Goal: Information Seeking & Learning: Learn about a topic

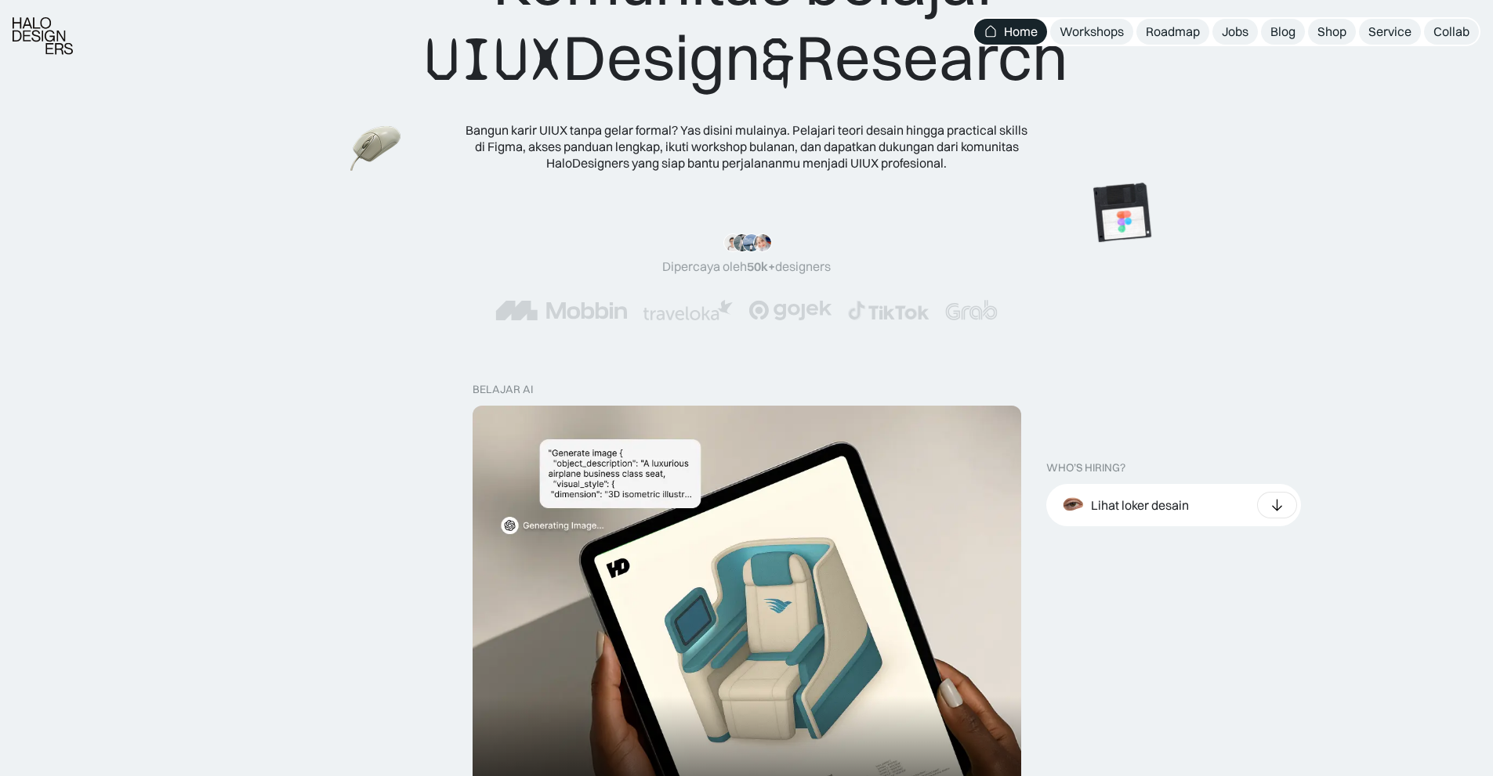
scroll to position [157, 0]
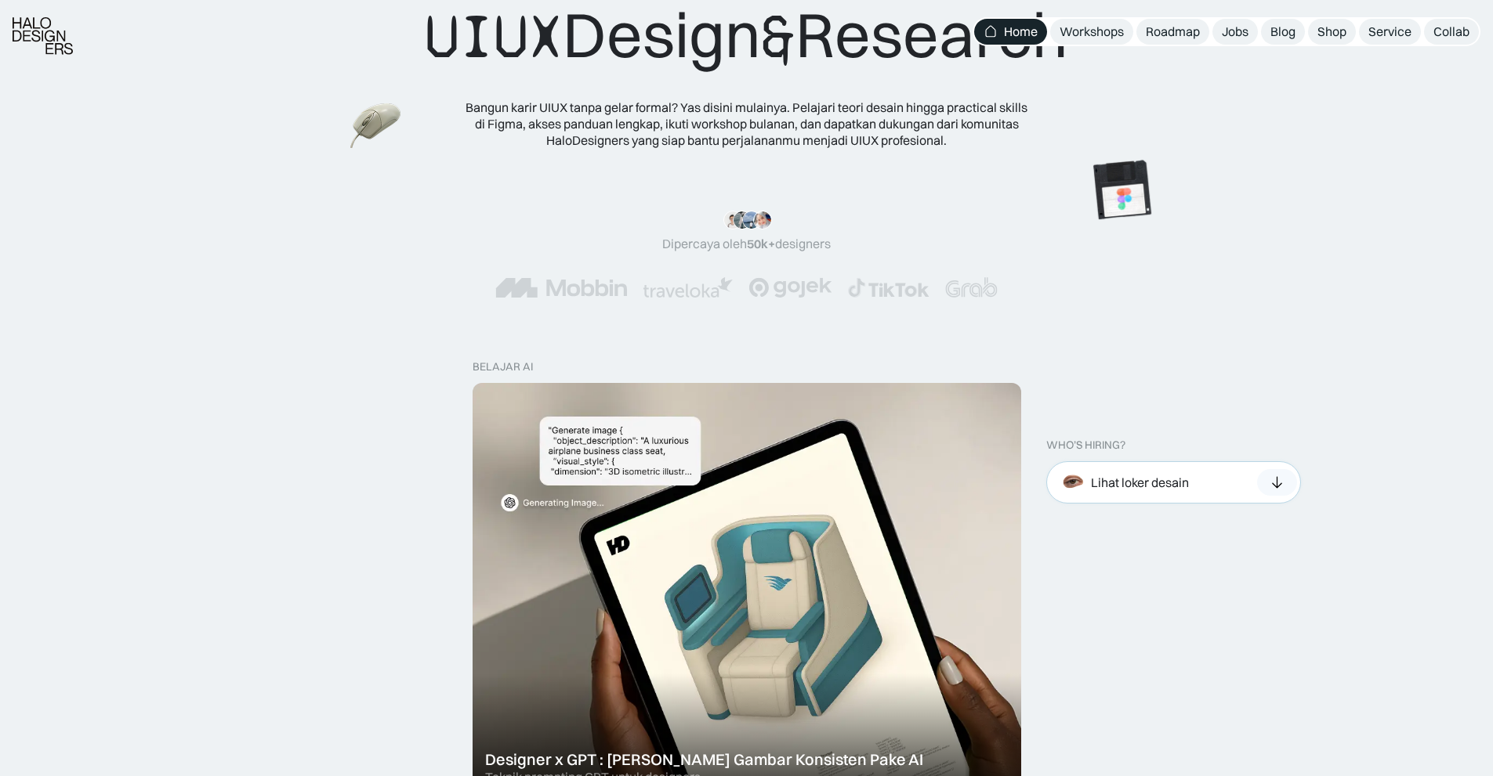
click at [1245, 487] on div "Lihat loker desain" at bounding box center [1173, 482] width 255 height 42
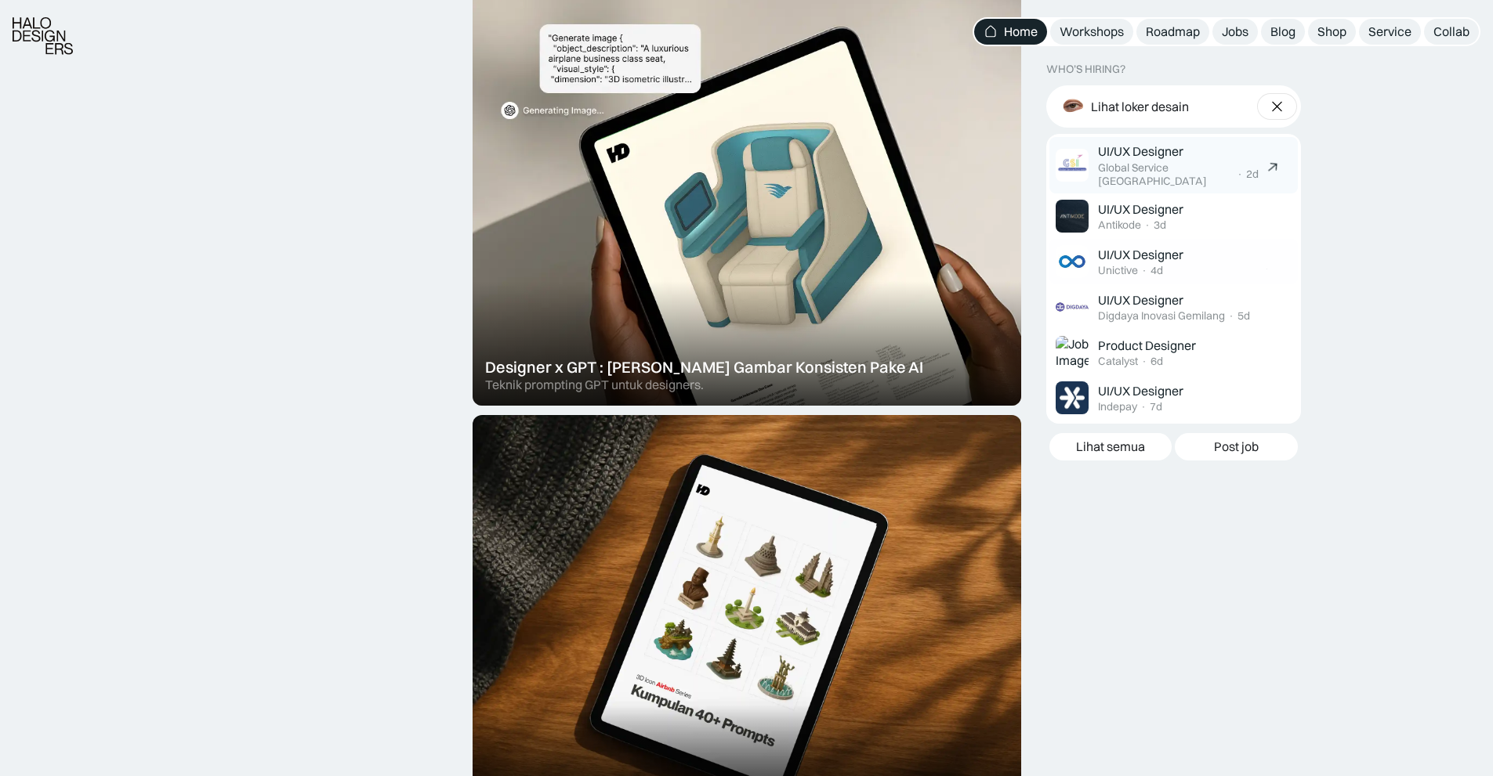
scroll to position [627, 0]
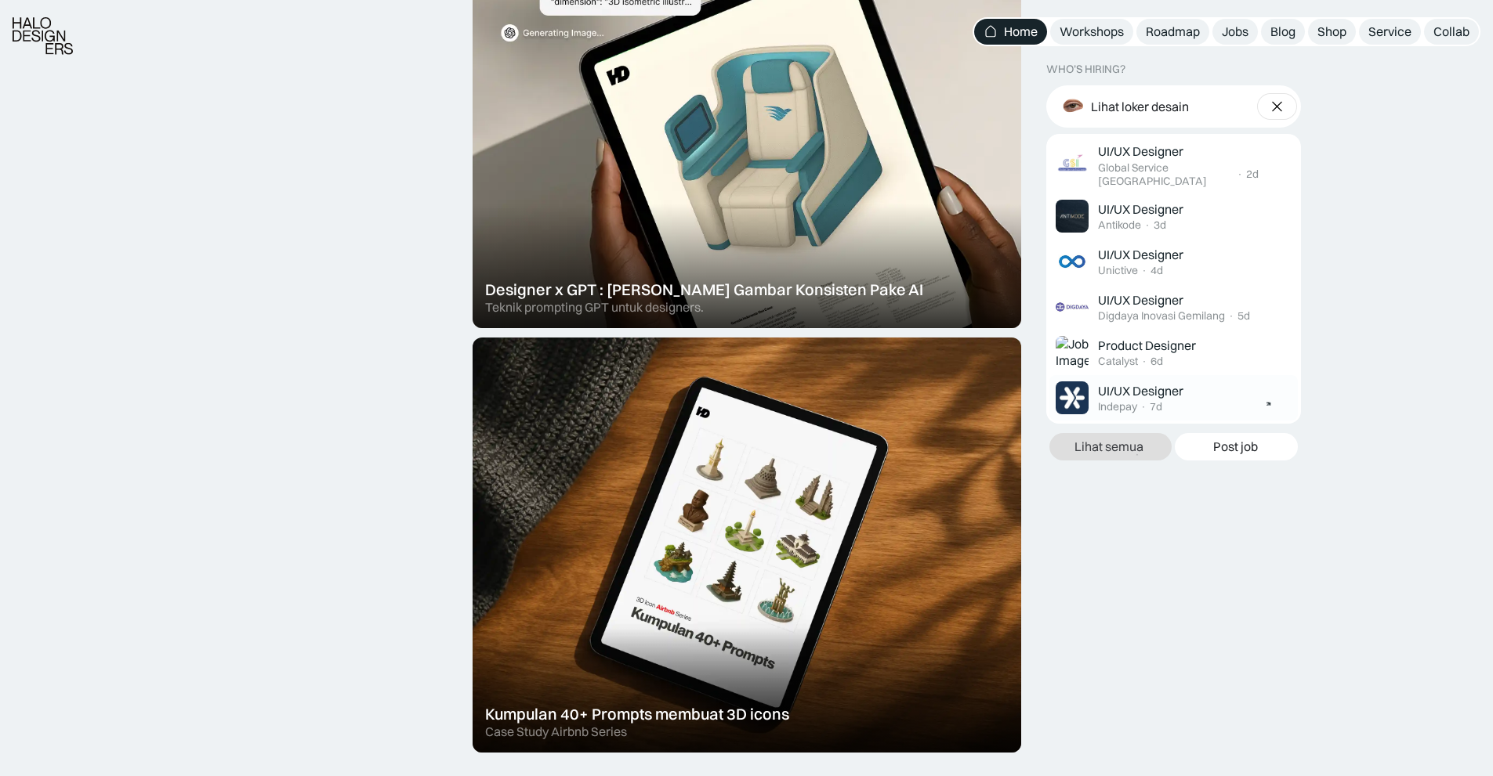
click at [1091, 447] on link "Lihat semua" at bounding box center [1110, 446] width 123 height 27
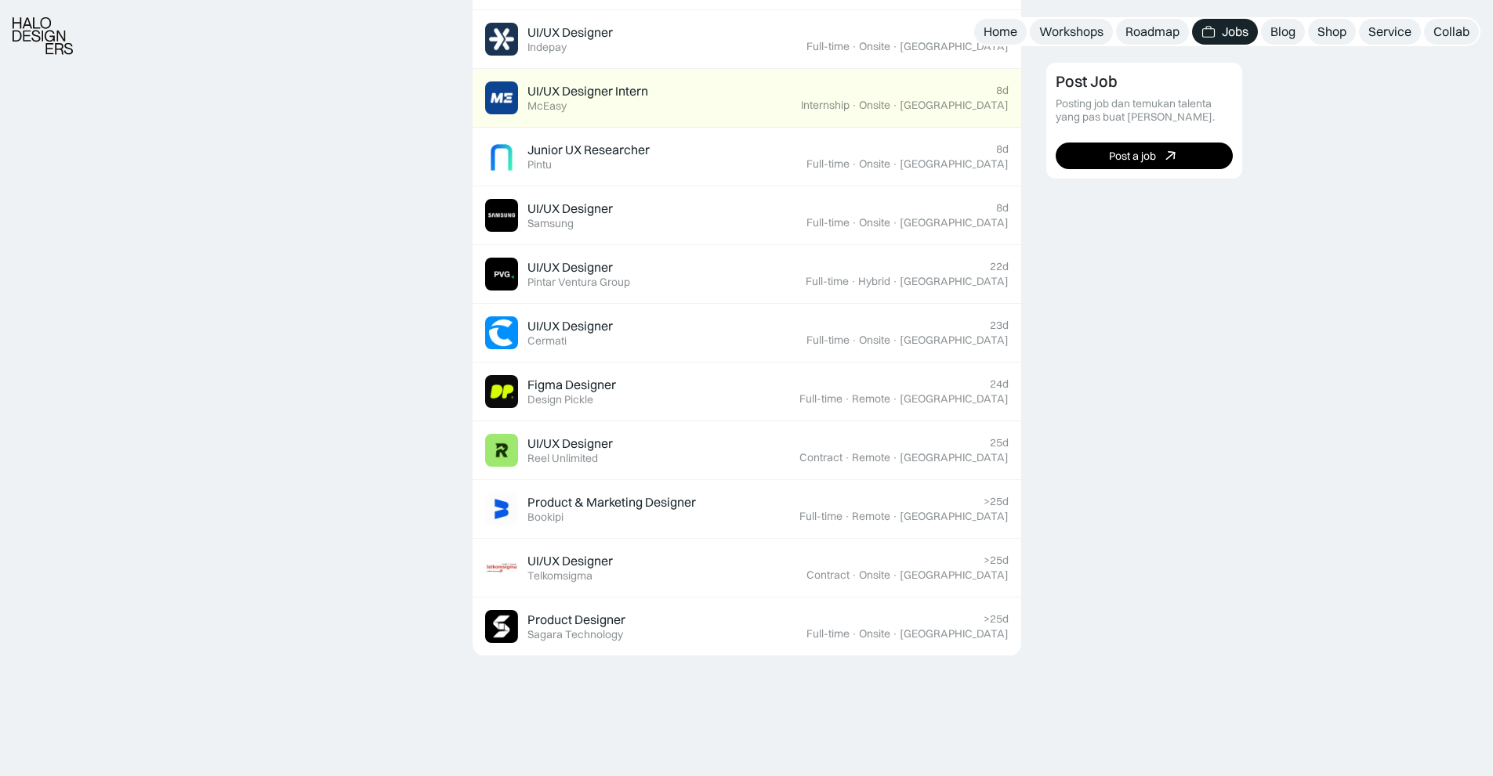
scroll to position [1019, 0]
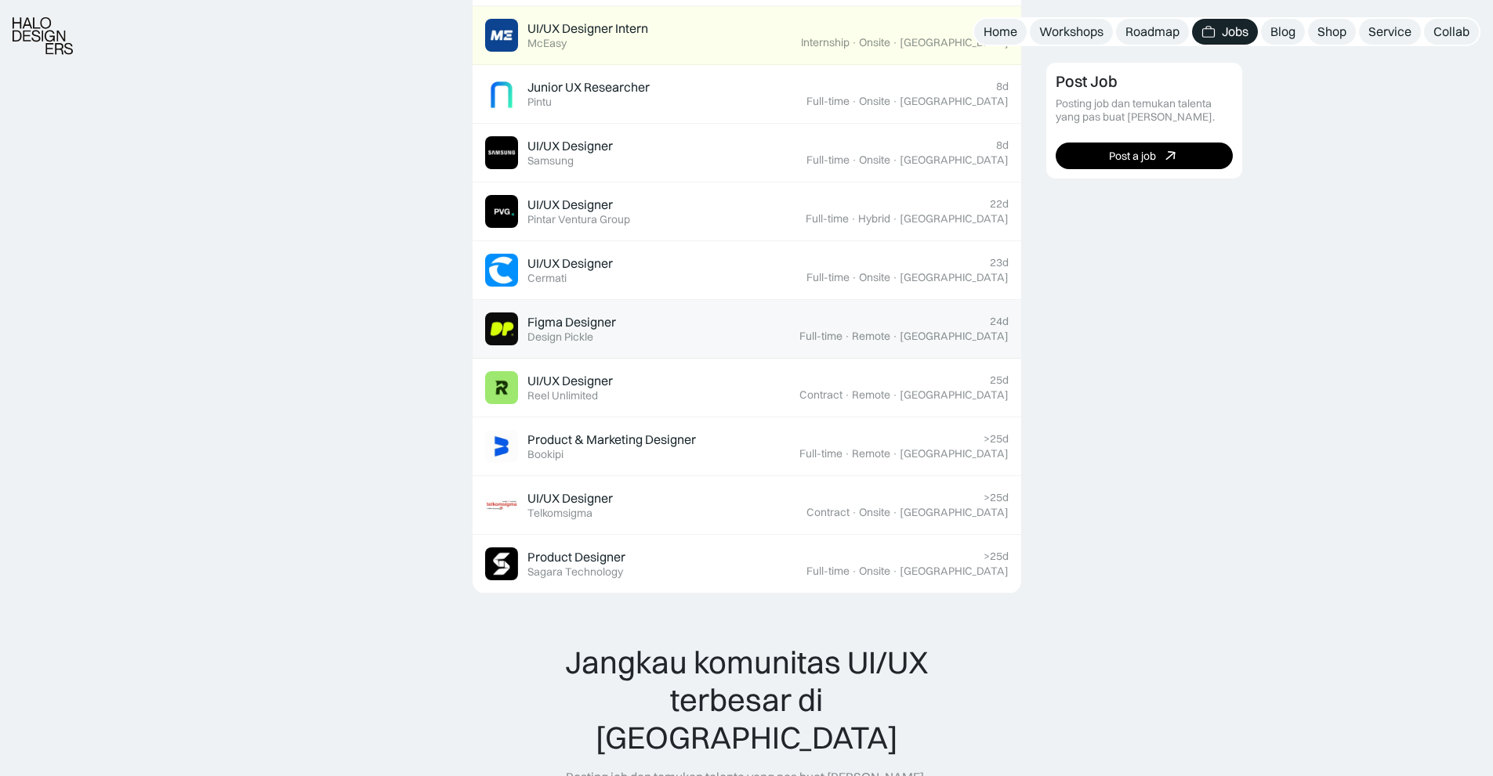
click at [860, 328] on div "24d Full-time · Remote · Indonesia" at bounding box center [903, 329] width 209 height 28
